Goal: Check status: Check status

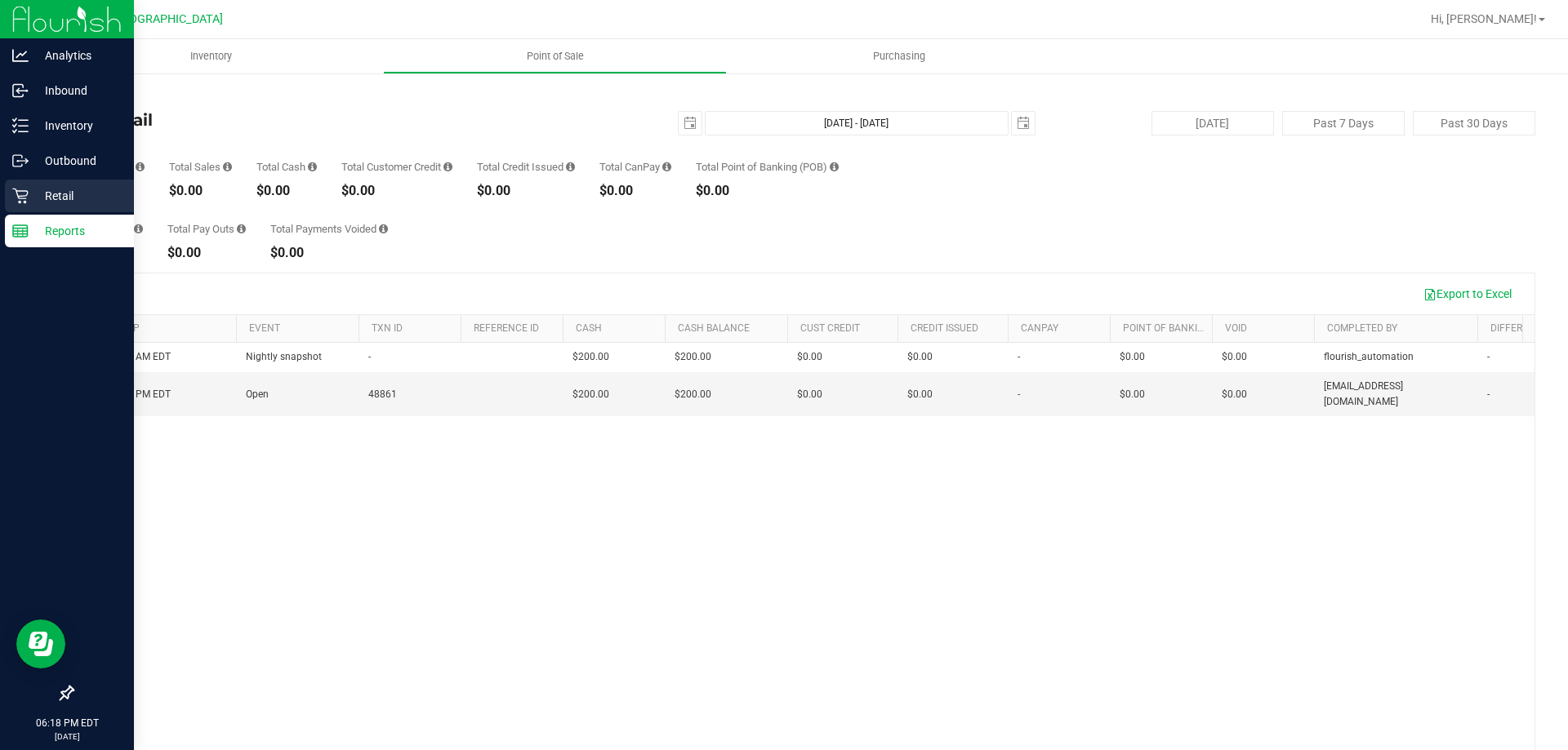
click at [40, 197] on p "Retail" at bounding box center [77, 196] width 98 height 20
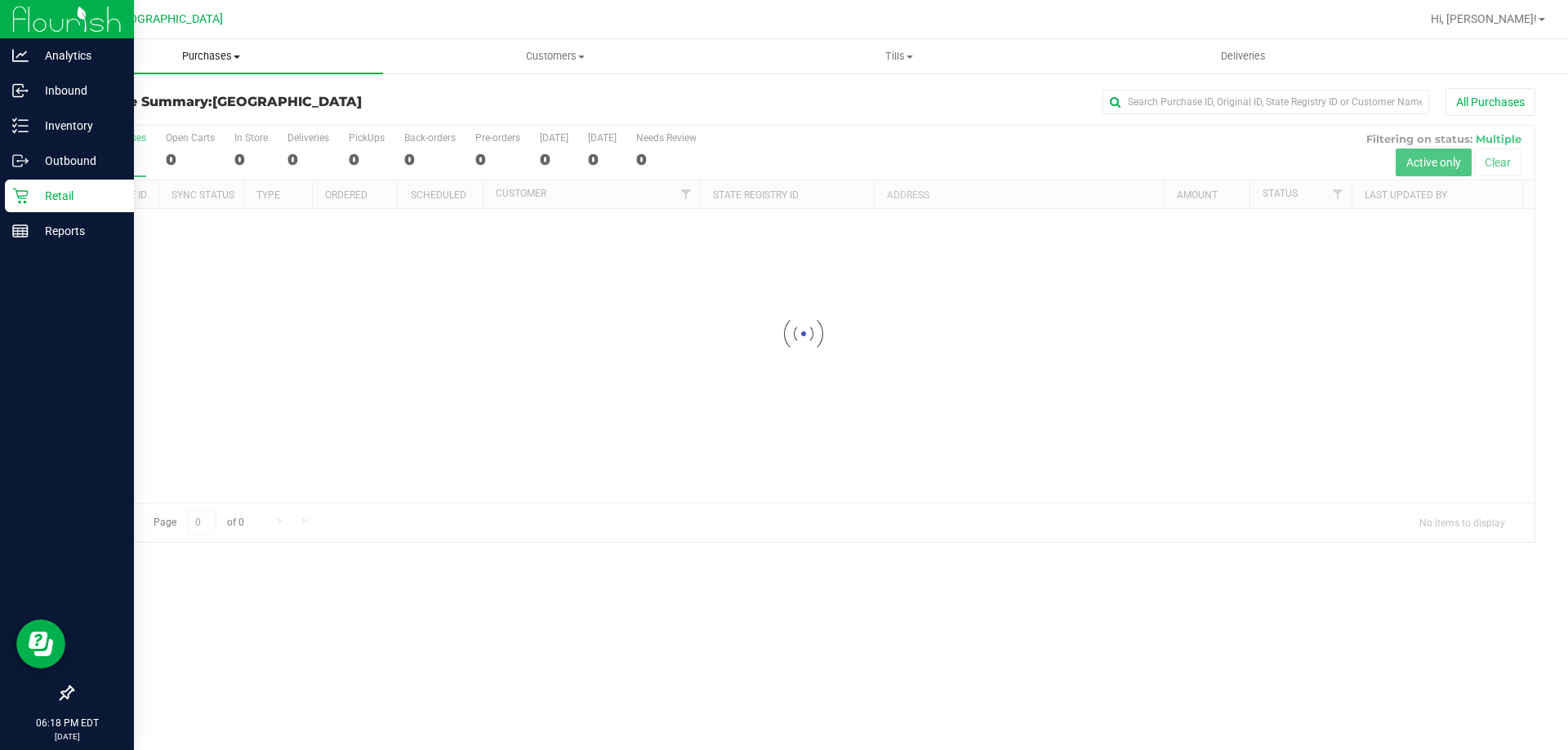
click at [234, 62] on span "Purchases" at bounding box center [211, 57] width 344 height 14
click at [154, 117] on li "Fulfillment" at bounding box center [211, 118] width 344 height 20
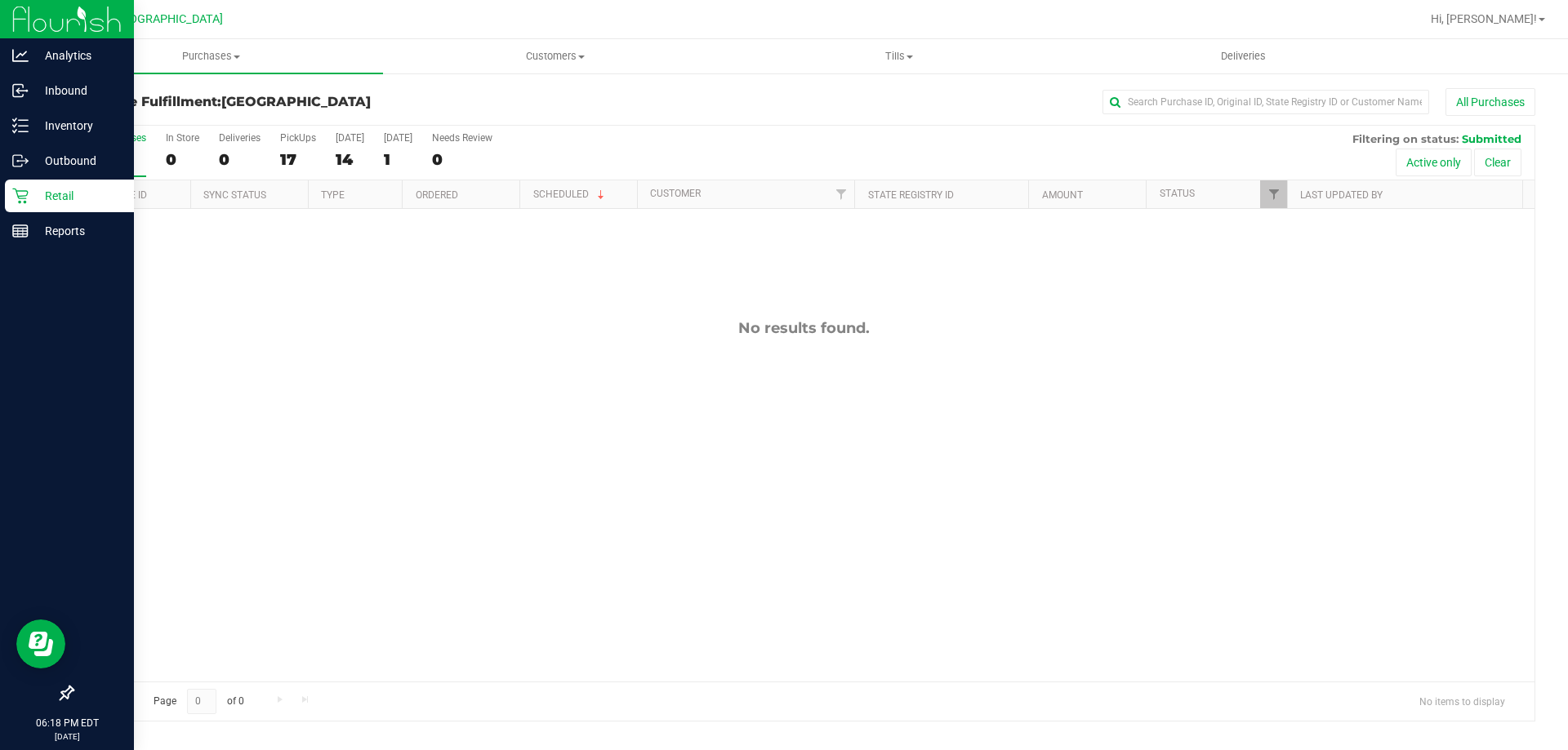
click at [653, 368] on div "No results found." at bounding box center [803, 501] width 1462 height 583
click at [829, 364] on div "No results found." at bounding box center [803, 501] width 1462 height 583
click at [1053, 376] on div "No results found." at bounding box center [803, 501] width 1462 height 583
click at [1200, 255] on div "No results found." at bounding box center [803, 501] width 1462 height 583
click at [1557, 32] on div "Hi, [PERSON_NAME]!" at bounding box center [1490, 19] width 140 height 31
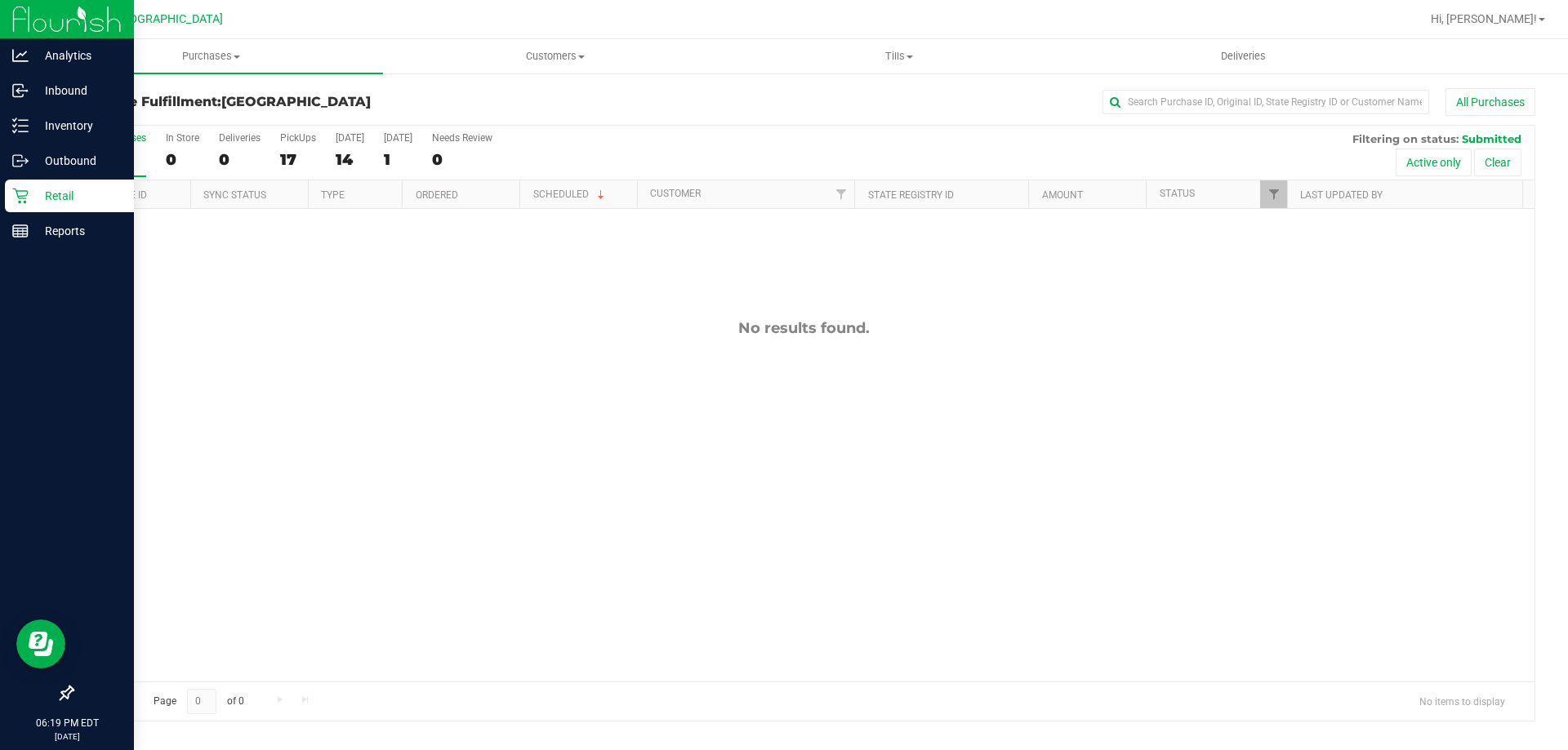
drag, startPoint x: 1546, startPoint y: 22, endPoint x: 1537, endPoint y: 33, distance: 14.2
click at [1538, 29] on div "Hi, [PERSON_NAME]!" at bounding box center [1488, 19] width 127 height 29
click at [1529, 13] on span "Hi, [PERSON_NAME]!" at bounding box center [1484, 19] width 106 height 13
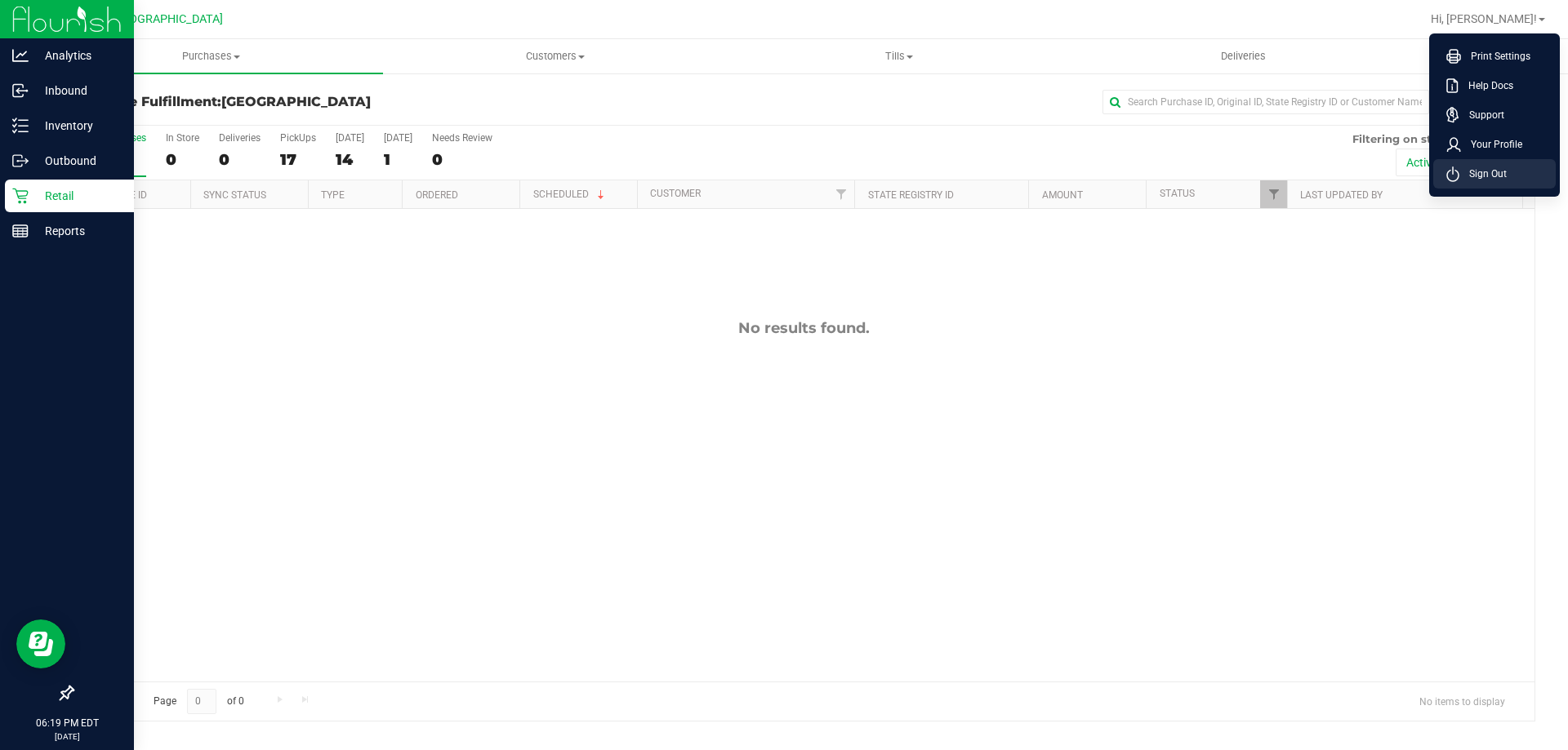
click at [1496, 171] on span "Sign Out" at bounding box center [1483, 174] width 48 height 16
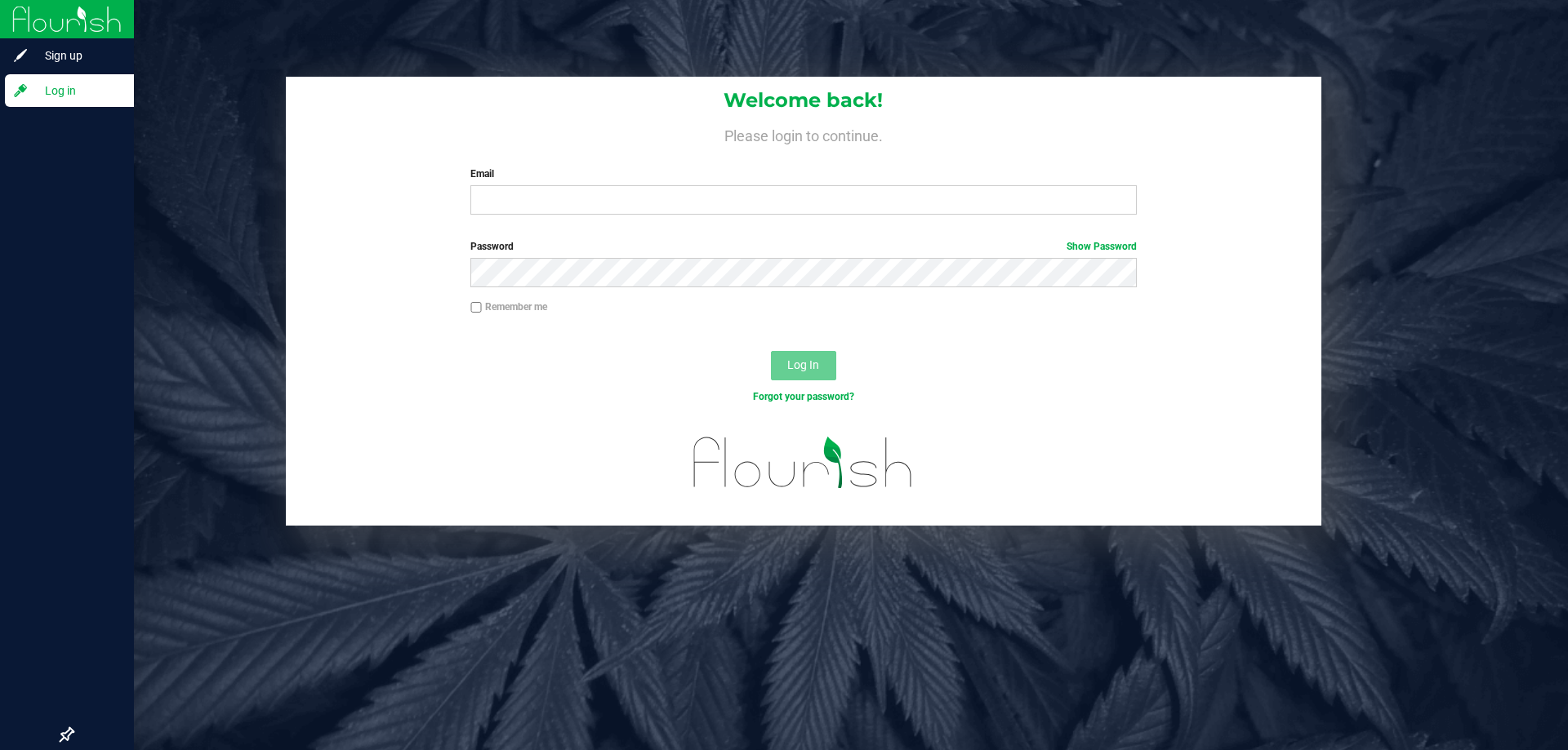
click at [766, 50] on div "Welcome back! Please login to continue. Email Required Please format your email…" at bounding box center [803, 375] width 1529 height 750
click at [1336, 138] on div "Welcome back! Please login to continue. Email Required Please format your email…" at bounding box center [803, 301] width 1553 height 449
click at [476, 373] on div "Log In" at bounding box center [803, 371] width 1036 height 55
click at [510, 196] on input "Email" at bounding box center [802, 200] width 665 height 30
type input "[EMAIL_ADDRESS][DOMAIN_NAME]"
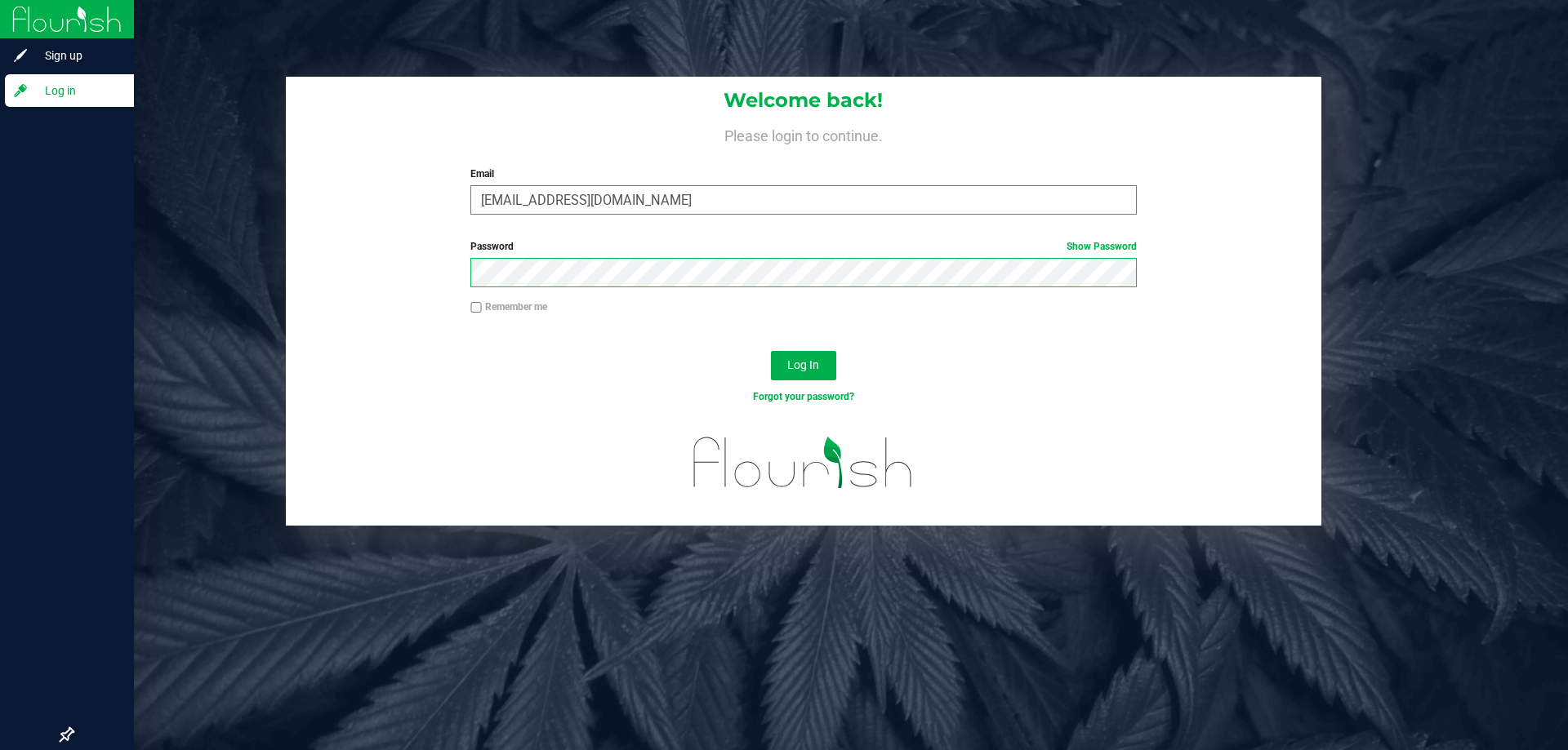
click at [771, 351] on button "Log In" at bounding box center [803, 365] width 66 height 30
